Goal: Check status: Check status

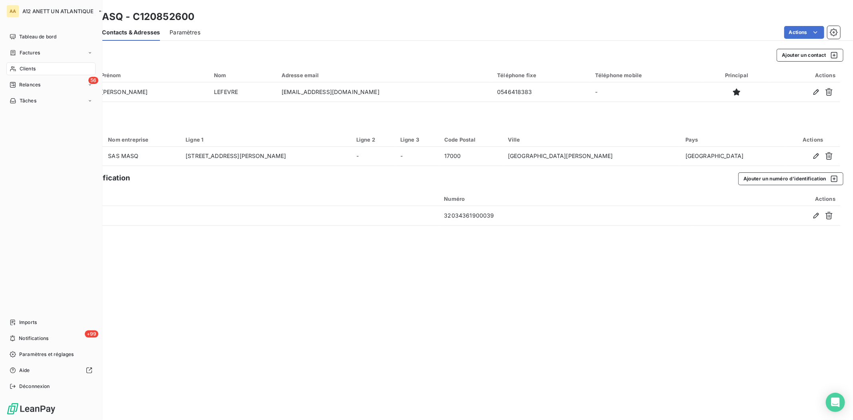
click at [31, 66] on span "Clients" at bounding box center [28, 68] width 16 height 7
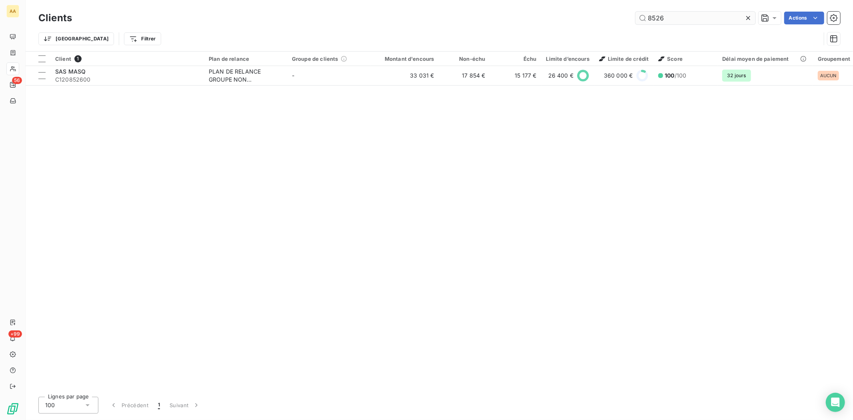
drag, startPoint x: 682, startPoint y: 13, endPoint x: 635, endPoint y: 22, distance: 48.3
click at [635, 22] on input "8526" at bounding box center [695, 18] width 120 height 13
drag, startPoint x: 676, startPoint y: 20, endPoint x: 646, endPoint y: 23, distance: 29.8
click at [646, 23] on input "8526" at bounding box center [695, 18] width 120 height 13
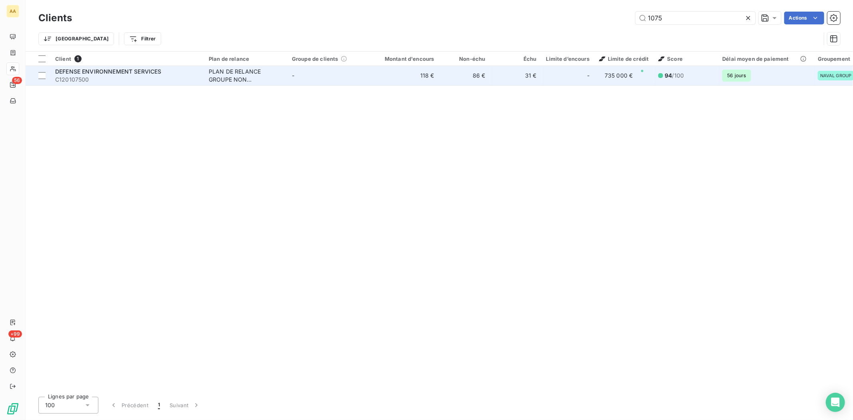
type input "1075"
click at [78, 82] on span "C120107500" at bounding box center [127, 80] width 144 height 8
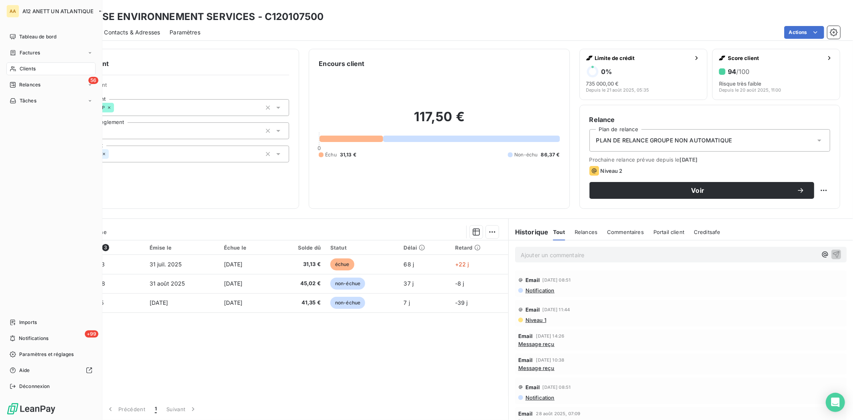
click at [26, 66] on span "Clients" at bounding box center [28, 68] width 16 height 7
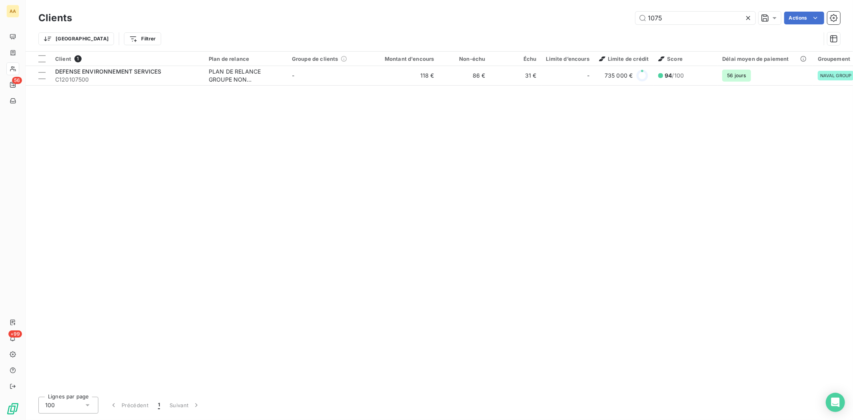
drag, startPoint x: 685, startPoint y: 20, endPoint x: 610, endPoint y: 19, distance: 74.4
click at [610, 19] on div "1075 Actions" at bounding box center [461, 18] width 759 height 13
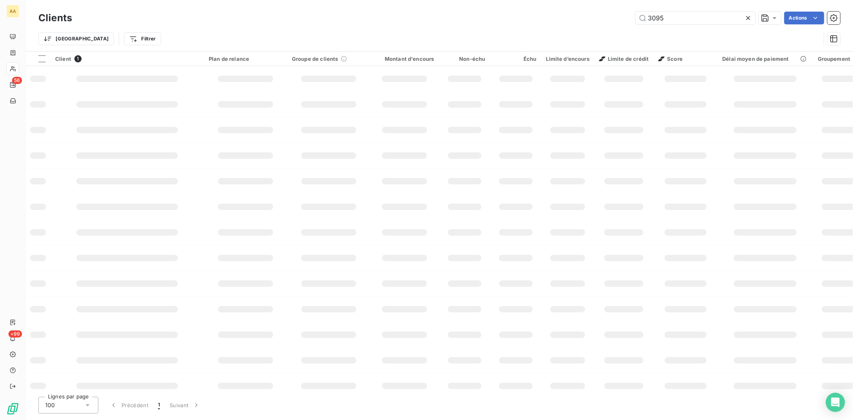
type input "3095"
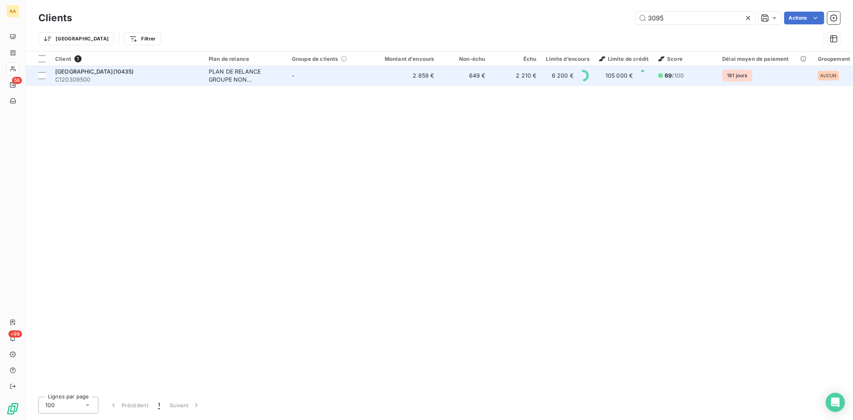
click at [109, 76] on span "C120309500" at bounding box center [127, 80] width 144 height 8
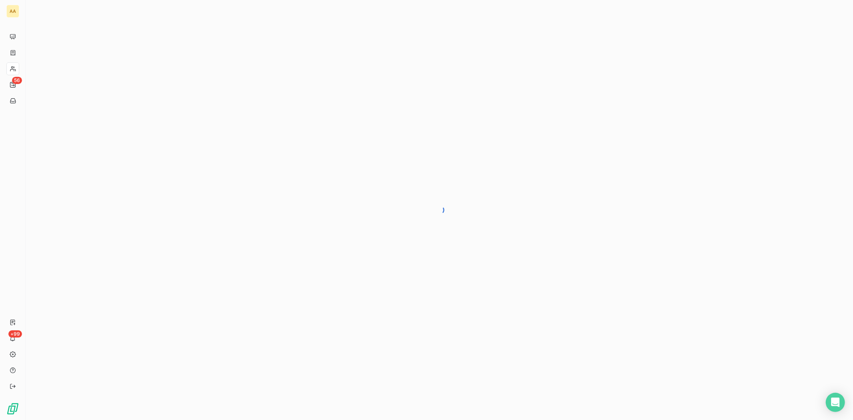
click at [170, 59] on div at bounding box center [439, 210] width 827 height 420
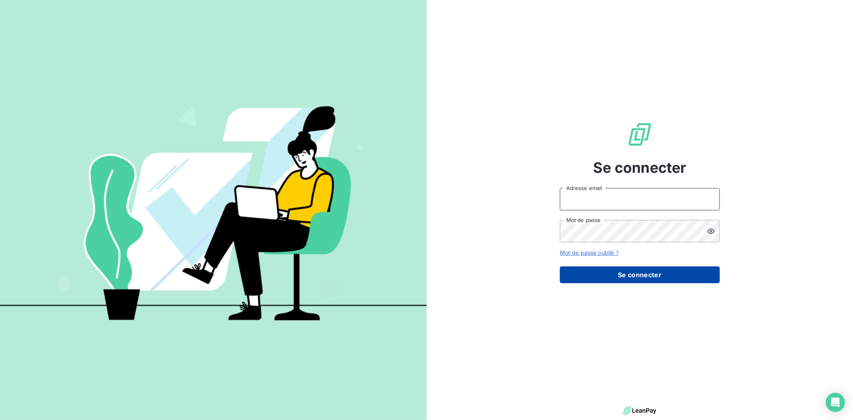
type input "[PERSON_NAME][EMAIL_ADDRESS][DOMAIN_NAME]"
click at [624, 271] on button "Se connecter" at bounding box center [640, 274] width 160 height 17
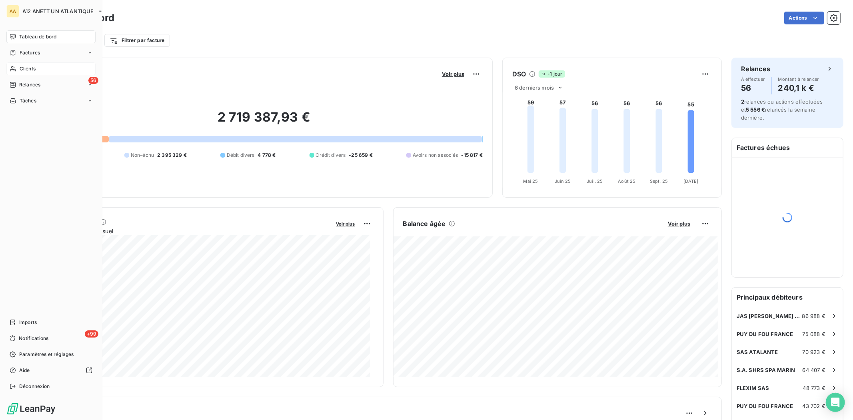
click at [38, 70] on div "Clients" at bounding box center [50, 68] width 89 height 13
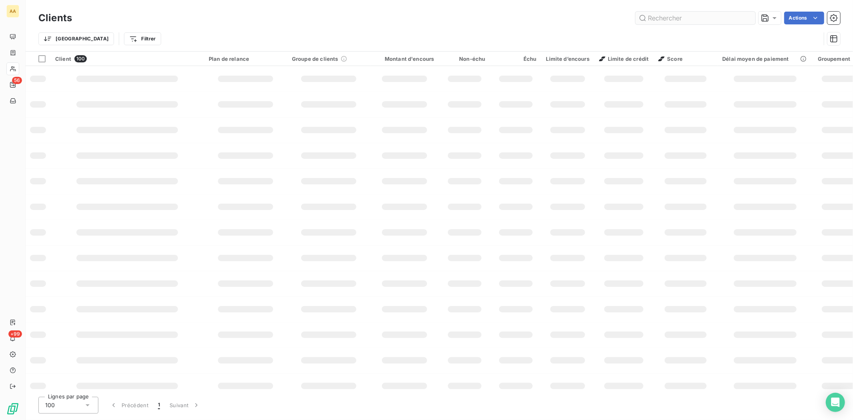
click at [656, 15] on input "text" at bounding box center [695, 18] width 120 height 13
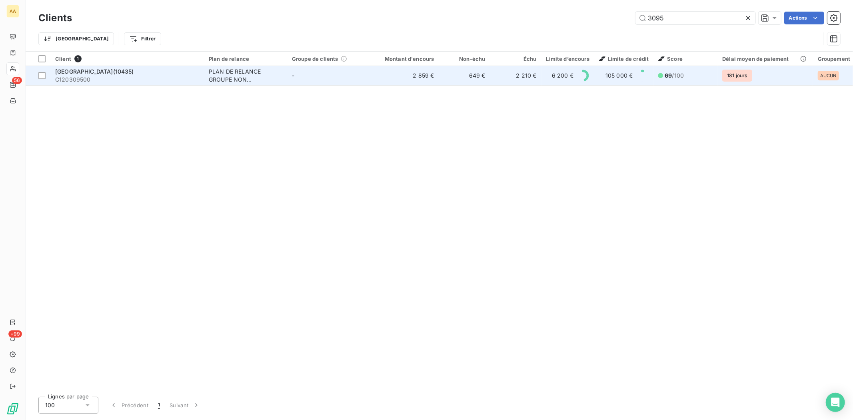
type input "3095"
click at [73, 79] on span "C120309500" at bounding box center [127, 80] width 144 height 8
